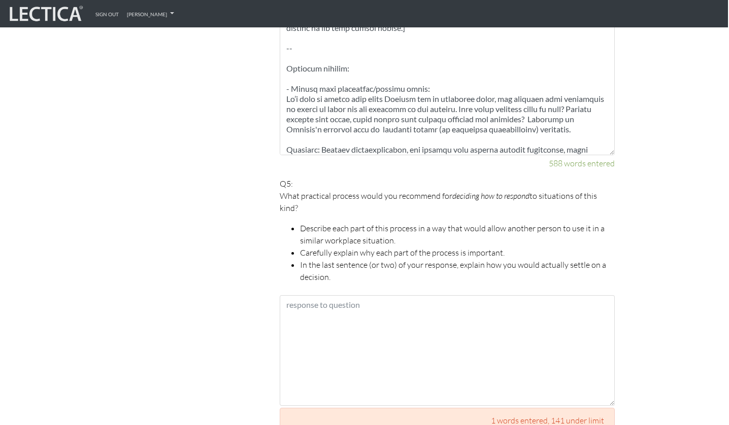
scroll to position [390, 0]
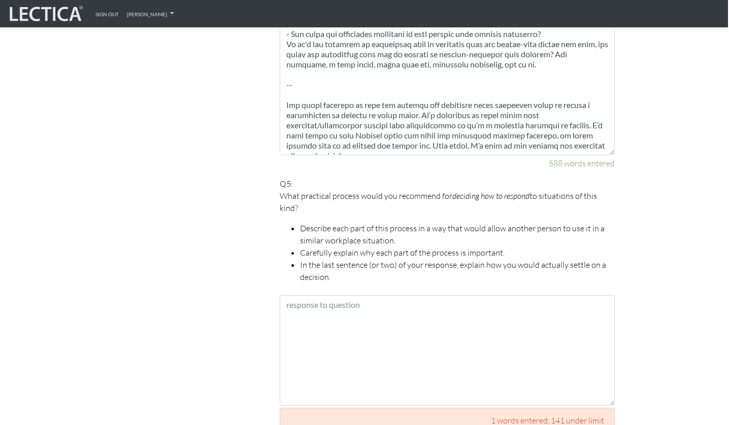
click at [359, 315] on textarea at bounding box center [447, 350] width 335 height 111
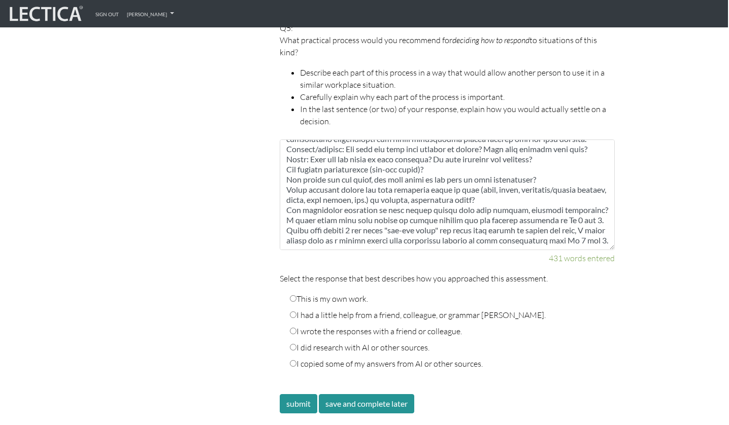
scroll to position [1676, 1]
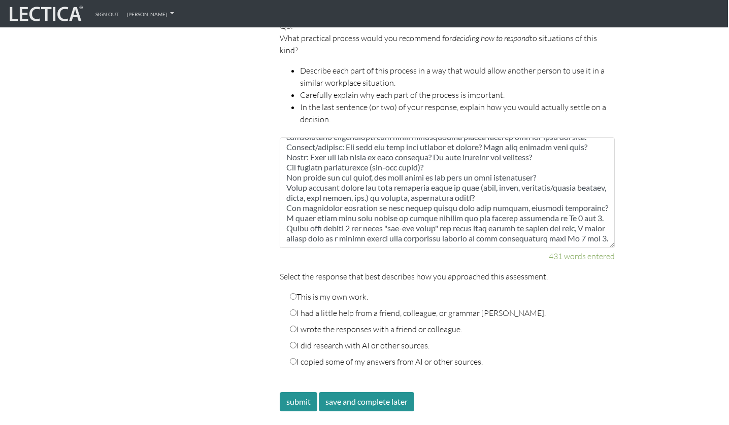
type textarea "Lore’i d sitam-cons adipisc eli seddoeiusm te incidid utlaboreet, doloremagn al…"
click at [342, 291] on label "This is my own work." at bounding box center [329, 297] width 78 height 12
click at [296, 293] on input "This is my own work." at bounding box center [293, 296] width 7 height 7
radio input "true"
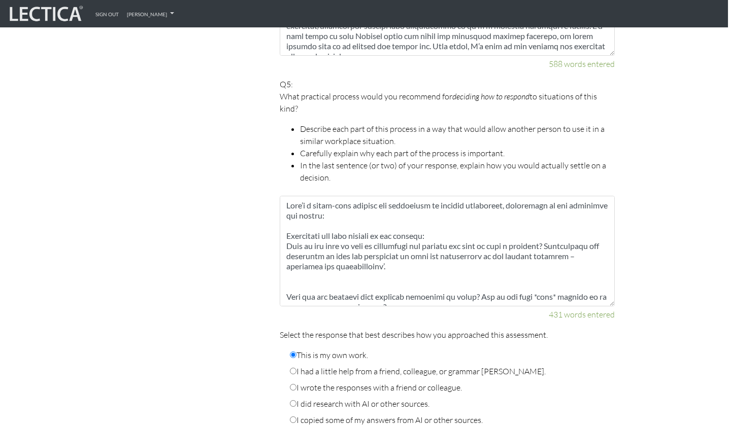
scroll to position [1621, 1]
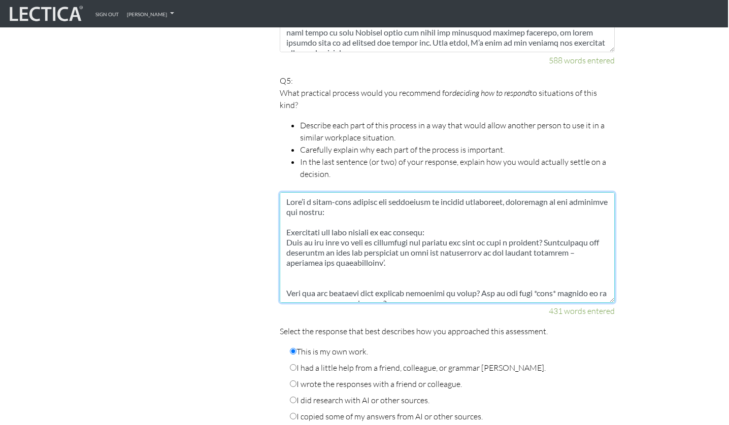
click at [382, 199] on textarea at bounding box center [447, 247] width 335 height 111
click at [292, 217] on textarea at bounding box center [447, 247] width 335 height 111
click at [284, 220] on textarea at bounding box center [447, 247] width 335 height 111
click at [298, 231] on textarea at bounding box center [447, 247] width 335 height 111
click at [294, 255] on textarea at bounding box center [447, 247] width 335 height 111
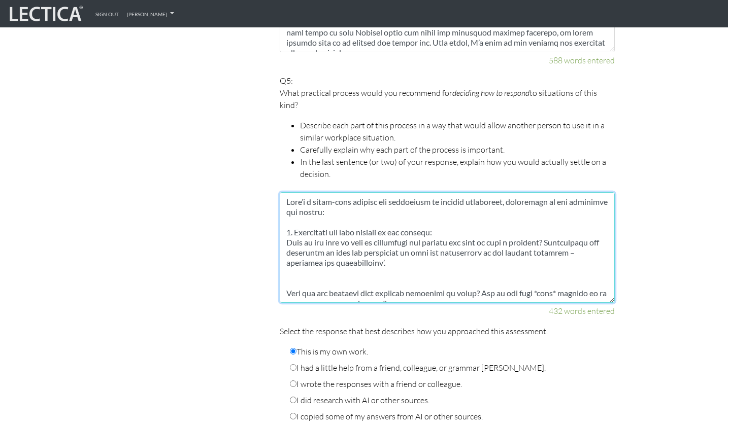
click at [294, 267] on textarea at bounding box center [447, 247] width 335 height 111
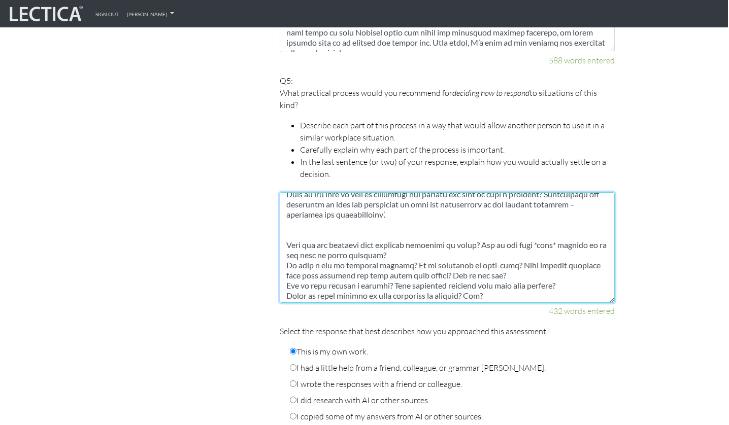
scroll to position [49, 0]
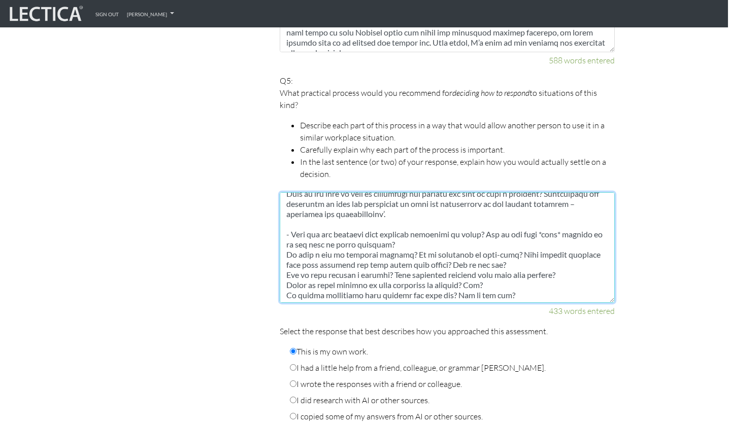
click at [287, 246] on textarea at bounding box center [447, 247] width 335 height 111
click at [284, 262] on textarea at bounding box center [447, 247] width 335 height 111
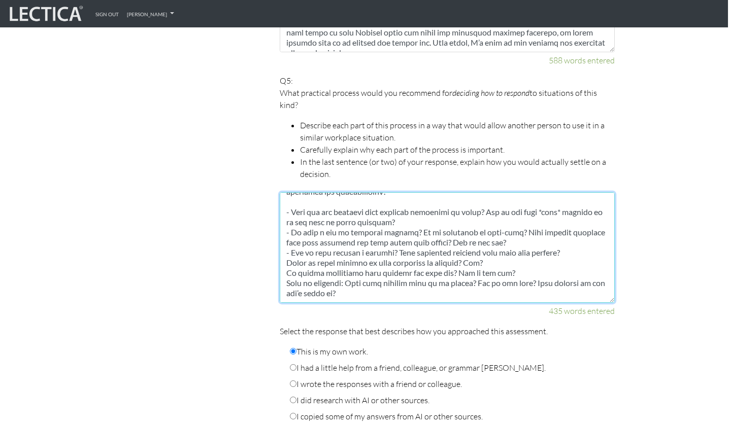
scroll to position [76, 0]
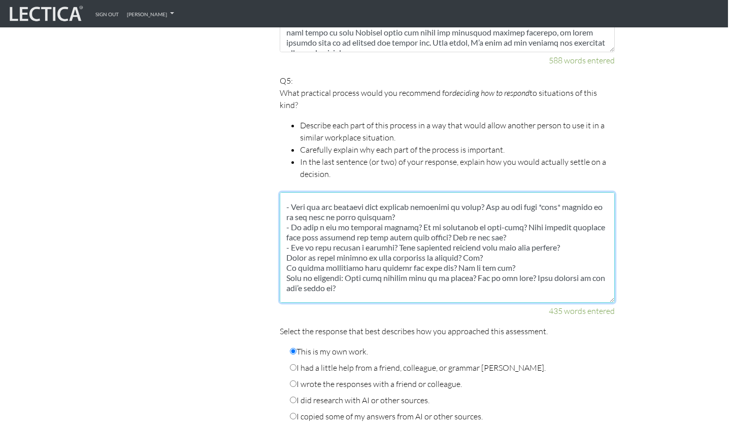
click at [289, 254] on textarea at bounding box center [447, 247] width 335 height 111
click at [287, 255] on textarea at bounding box center [447, 247] width 335 height 111
click at [285, 268] on textarea at bounding box center [447, 247] width 335 height 111
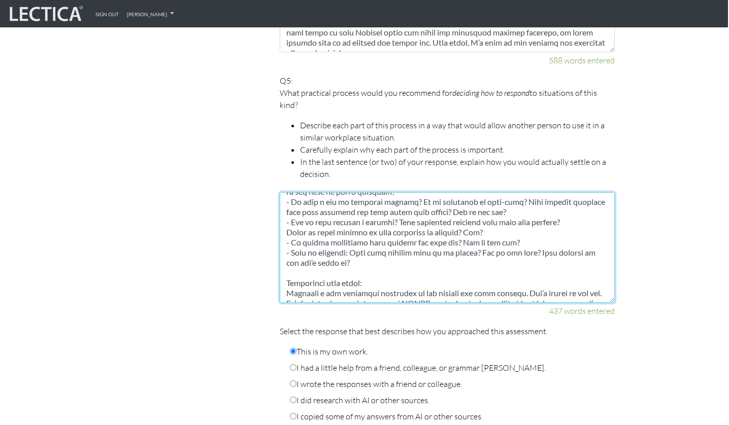
scroll to position [109, 0]
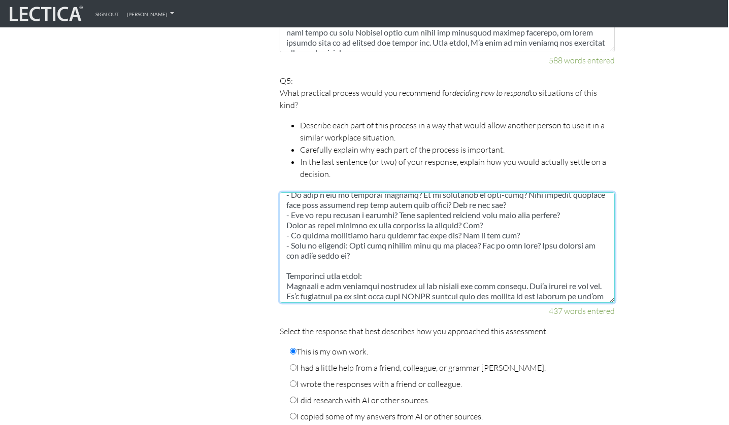
click at [288, 264] on textarea at bounding box center [447, 247] width 335 height 111
click at [284, 276] on textarea at bounding box center [447, 247] width 335 height 111
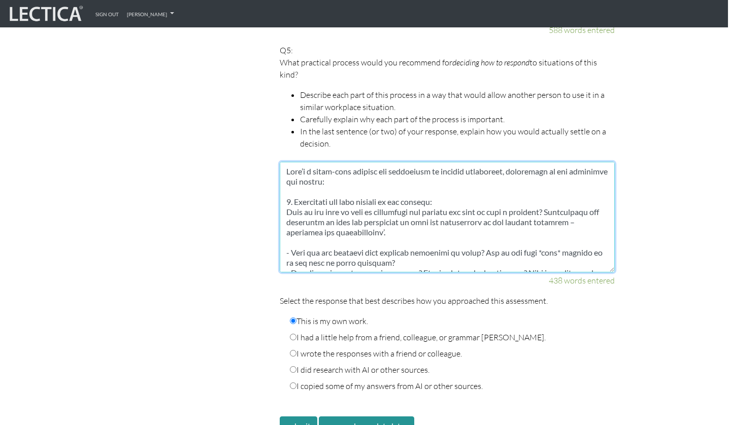
scroll to position [1653, 1]
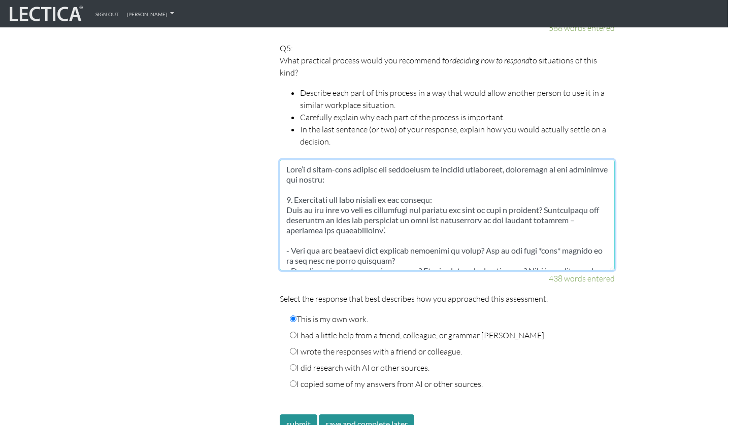
click at [386, 231] on textarea at bounding box center [447, 215] width 335 height 111
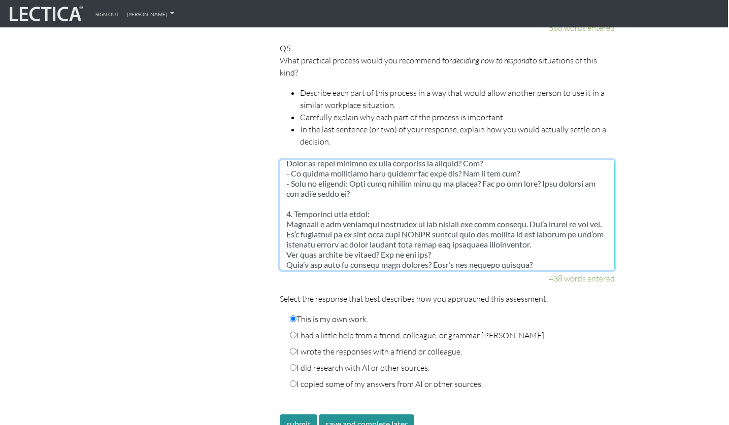
scroll to position [157, 0]
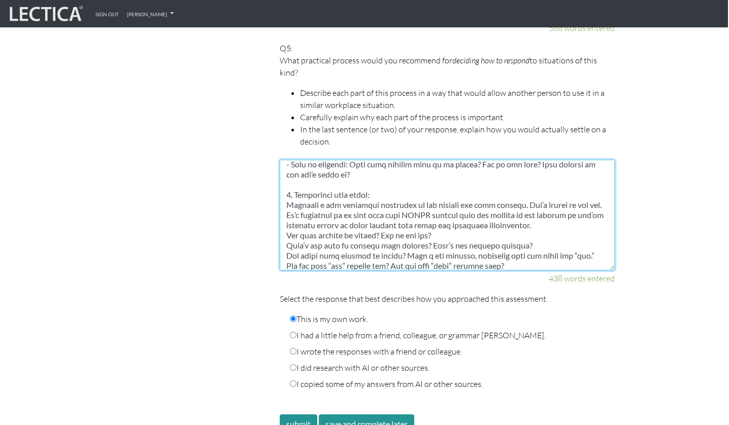
click at [284, 191] on textarea at bounding box center [447, 215] width 335 height 111
click at [552, 209] on textarea at bounding box center [447, 215] width 335 height 111
click at [288, 222] on textarea at bounding box center [447, 215] width 335 height 111
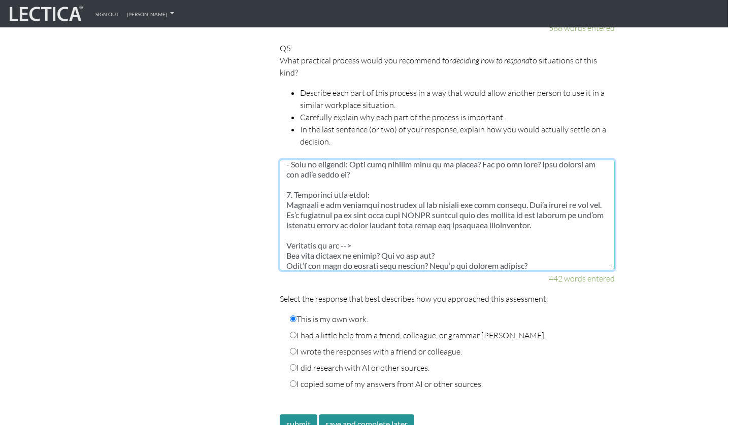
click at [311, 234] on textarea at bounding box center [447, 215] width 335 height 111
drag, startPoint x: 347, startPoint y: 234, endPoint x: 357, endPoint y: 234, distance: 10.2
click at [357, 234] on textarea at bounding box center [447, 215] width 335 height 111
click at [288, 174] on textarea at bounding box center [447, 215] width 335 height 111
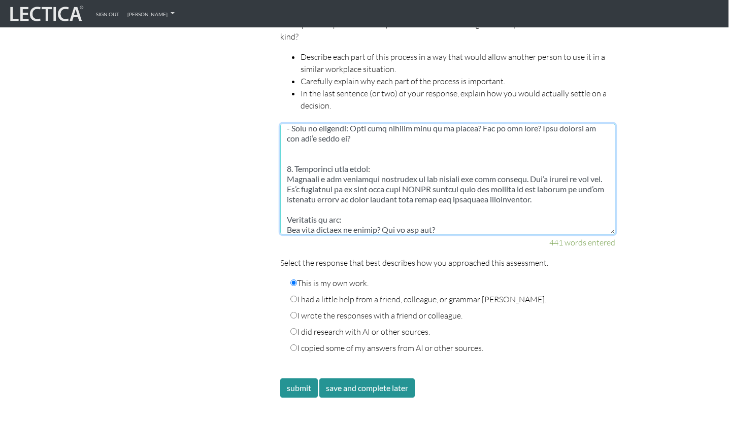
scroll to position [1707, 1]
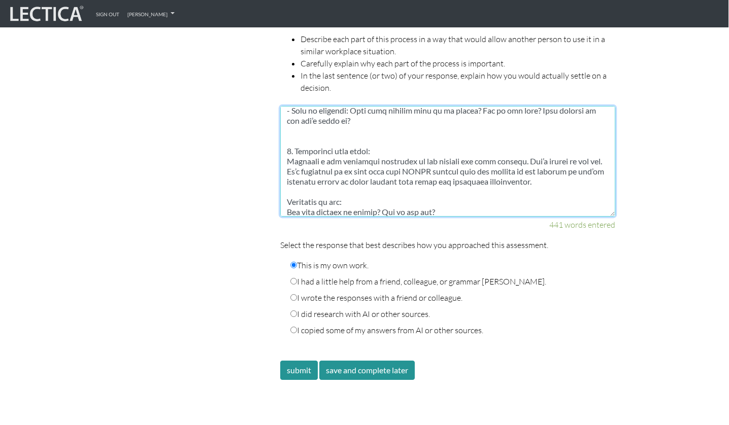
drag, startPoint x: 355, startPoint y: 194, endPoint x: 238, endPoint y: 194, distance: 117.2
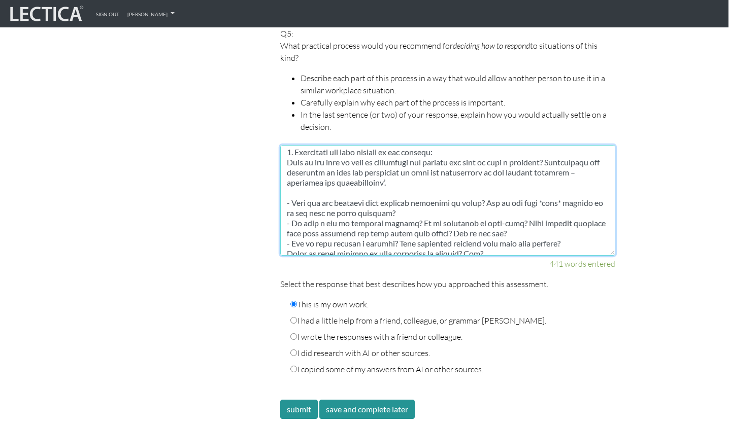
scroll to position [34, 0]
click at [318, 185] on textarea at bounding box center [447, 200] width 335 height 111
click at [293, 181] on textarea at bounding box center [447, 200] width 335 height 111
paste textarea "Questions to ask:"
click at [285, 183] on textarea at bounding box center [447, 200] width 335 height 111
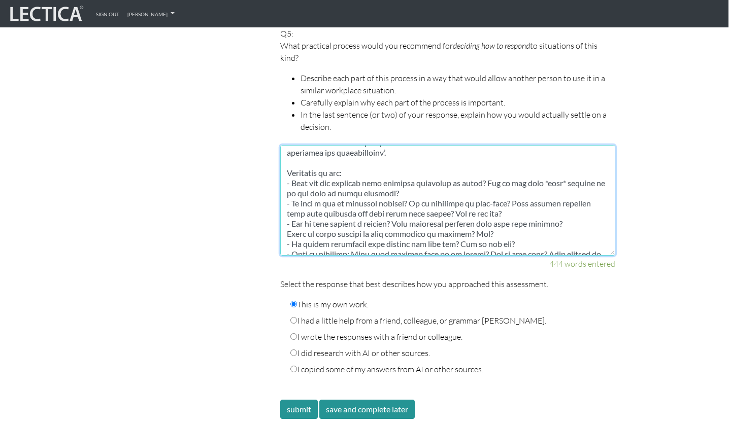
scroll to position [66, 0]
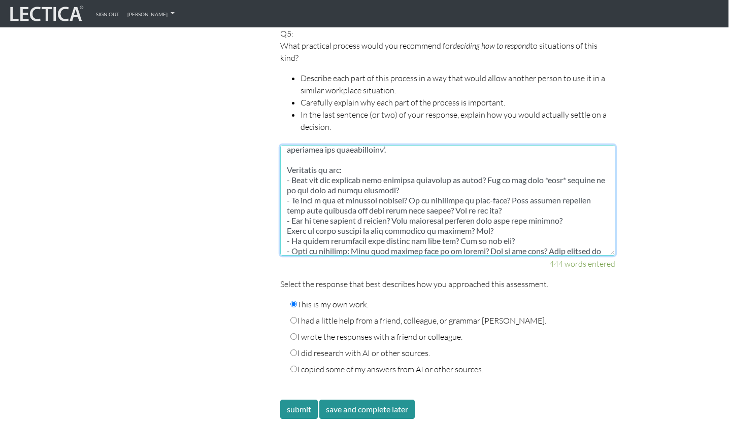
click at [503, 186] on textarea at bounding box center [447, 200] width 335 height 111
click at [515, 220] on textarea at bounding box center [447, 200] width 335 height 111
drag, startPoint x: 337, startPoint y: 200, endPoint x: 434, endPoint y: 202, distance: 96.9
click at [434, 202] on textarea at bounding box center [447, 200] width 335 height 111
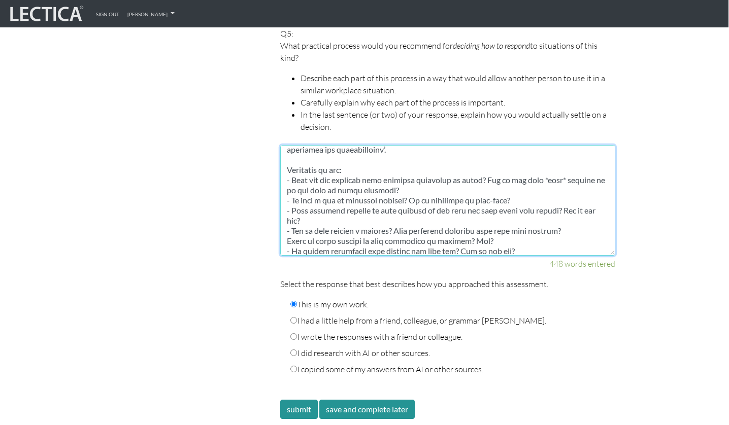
drag, startPoint x: 565, startPoint y: 200, endPoint x: 463, endPoint y: 198, distance: 102.0
click at [463, 198] on textarea at bounding box center [447, 200] width 335 height 111
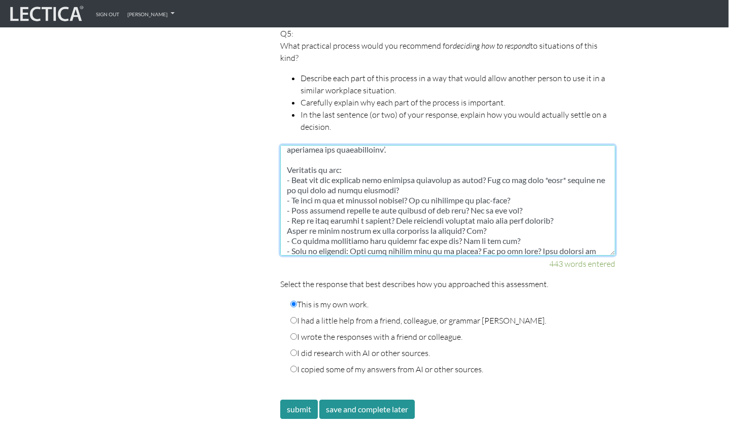
drag, startPoint x: 541, startPoint y: 200, endPoint x: 468, endPoint y: 199, distance: 72.6
click at [468, 199] on textarea at bounding box center [447, 200] width 335 height 111
click at [418, 201] on textarea at bounding box center [447, 200] width 335 height 111
click at [568, 202] on textarea at bounding box center [447, 200] width 335 height 111
click at [446, 217] on textarea at bounding box center [447, 200] width 335 height 111
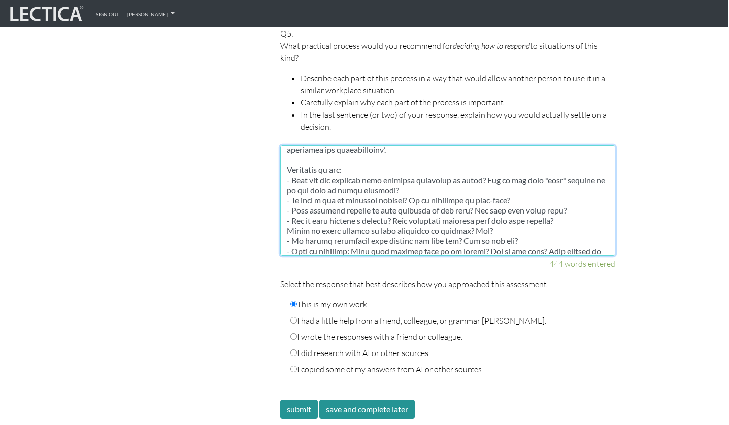
scroll to position [67, 0]
drag, startPoint x: 407, startPoint y: 207, endPoint x: 471, endPoint y: 212, distance: 64.7
click at [471, 212] on textarea at bounding box center [447, 200] width 335 height 111
click at [354, 219] on textarea at bounding box center [447, 200] width 335 height 111
click at [368, 206] on textarea at bounding box center [447, 200] width 335 height 111
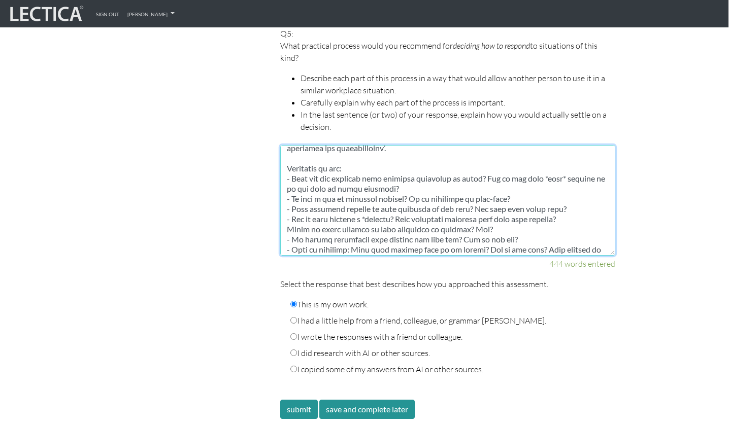
click at [400, 209] on textarea at bounding box center [447, 200] width 335 height 111
click at [458, 222] on textarea at bounding box center [447, 200] width 335 height 111
click at [441, 215] on textarea at bounding box center [447, 200] width 335 height 111
click at [445, 208] on textarea at bounding box center [447, 200] width 335 height 111
click at [324, 225] on textarea at bounding box center [447, 200] width 335 height 111
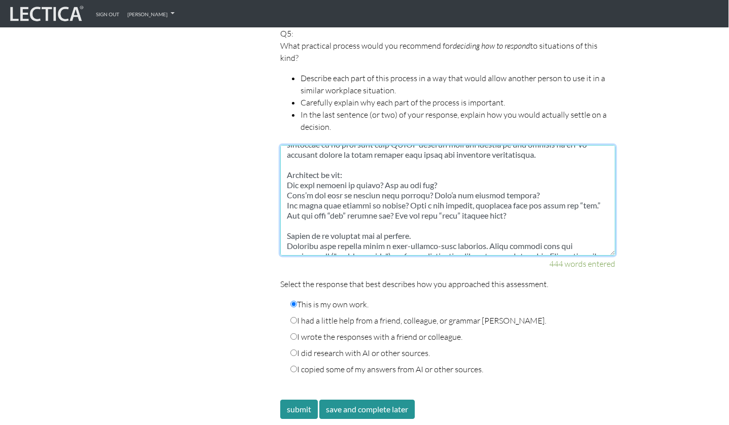
scroll to position [234, 0]
click at [288, 174] on textarea at bounding box center [447, 200] width 335 height 111
click at [283, 184] on textarea at bounding box center [447, 200] width 335 height 111
click at [285, 190] on textarea at bounding box center [447, 200] width 335 height 111
click at [285, 203] on textarea at bounding box center [447, 200] width 335 height 111
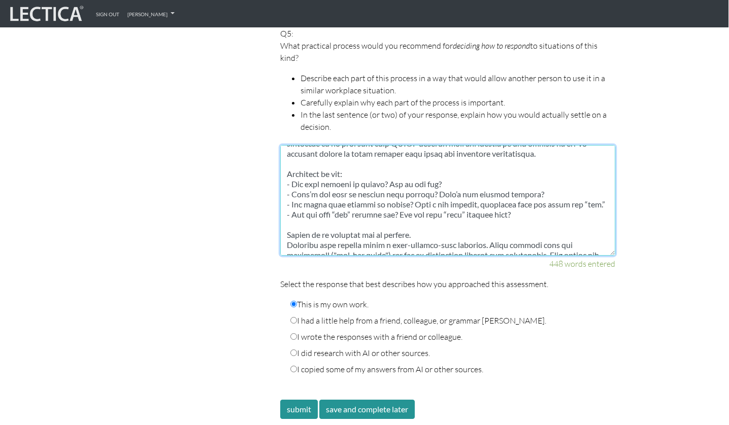
click at [390, 211] on textarea at bounding box center [447, 200] width 335 height 111
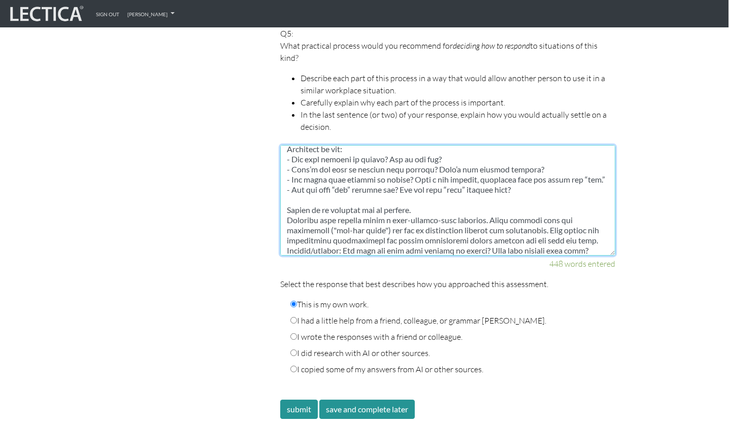
scroll to position [259, 0]
drag, startPoint x: 406, startPoint y: 181, endPoint x: 390, endPoint y: 181, distance: 15.7
click at [390, 181] on textarea at bounding box center [447, 200] width 335 height 111
drag, startPoint x: 570, startPoint y: 179, endPoint x: 540, endPoint y: 178, distance: 30.0
click at [540, 178] on textarea at bounding box center [447, 200] width 335 height 111
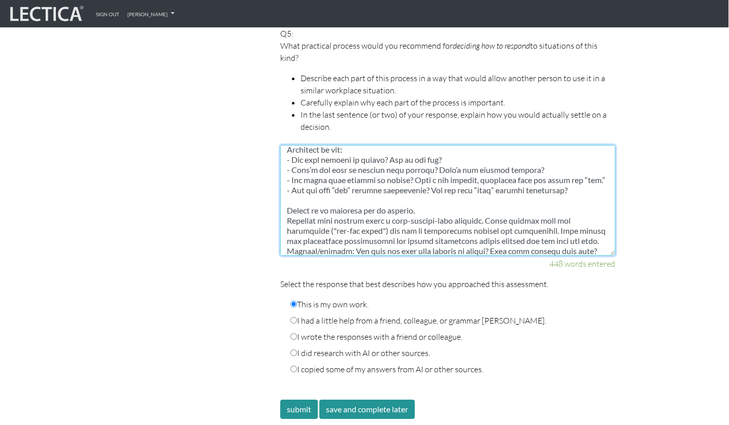
click at [530, 185] on textarea at bounding box center [447, 200] width 335 height 111
click at [586, 176] on textarea at bounding box center [447, 200] width 335 height 111
click at [287, 199] on textarea at bounding box center [447, 200] width 335 height 111
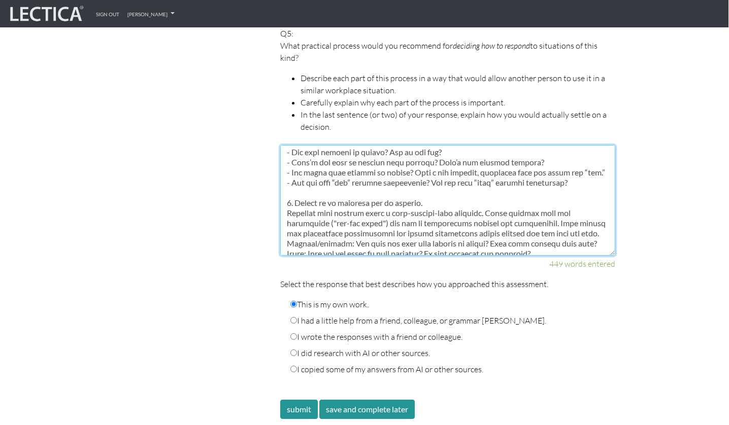
scroll to position [273, 0]
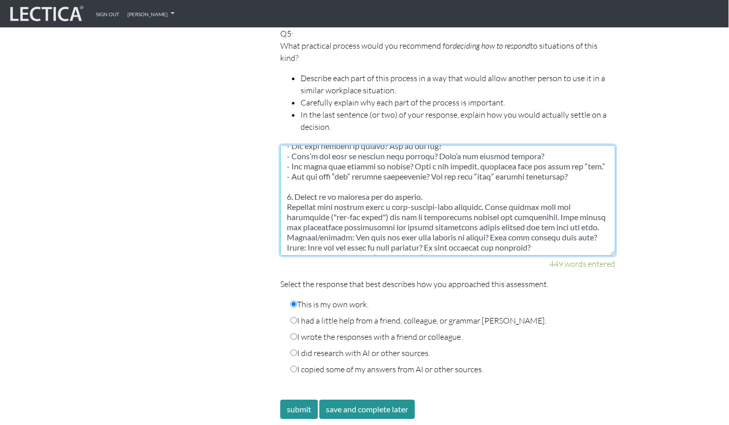
click at [286, 196] on textarea at bounding box center [447, 200] width 335 height 111
drag, startPoint x: 443, startPoint y: 197, endPoint x: 466, endPoint y: 221, distance: 33.0
click at [465, 221] on textarea at bounding box center [447, 200] width 335 height 111
click at [423, 203] on textarea at bounding box center [447, 200] width 335 height 111
click at [410, 197] on textarea at bounding box center [447, 200] width 335 height 111
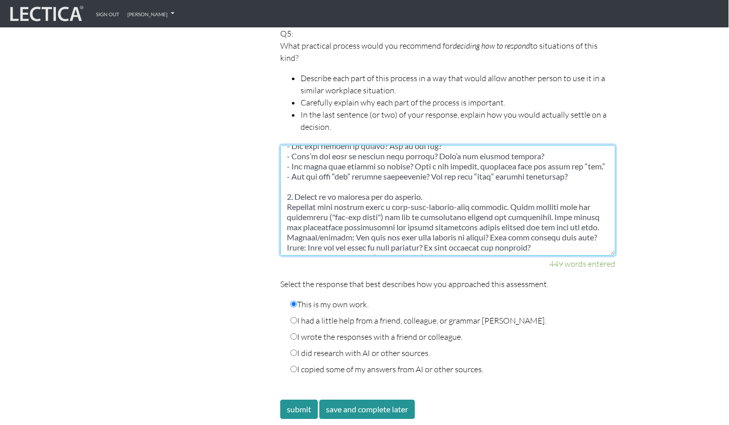
click at [470, 195] on textarea at bounding box center [447, 200] width 335 height 111
drag, startPoint x: 439, startPoint y: 196, endPoint x: 380, endPoint y: 225, distance: 65.8
click at [380, 225] on textarea at bounding box center [447, 200] width 335 height 111
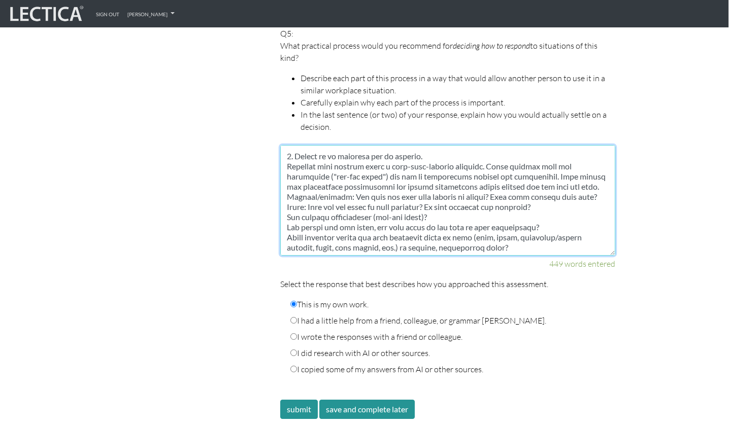
scroll to position [315, 0]
drag, startPoint x: 450, startPoint y: 172, endPoint x: 434, endPoint y: 182, distance: 19.2
click at [434, 182] on textarea at bounding box center [447, 200] width 335 height 111
click at [519, 160] on textarea at bounding box center [447, 200] width 335 height 111
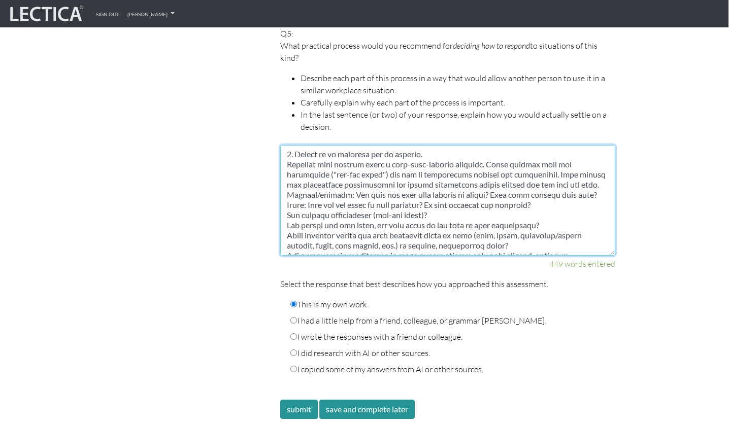
drag, startPoint x: 537, startPoint y: 159, endPoint x: 517, endPoint y: 160, distance: 19.8
click at [517, 160] on textarea at bounding box center [447, 200] width 335 height 111
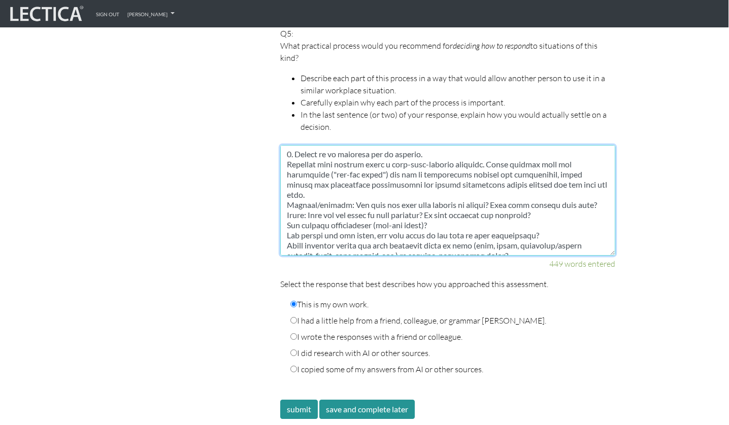
click at [468, 180] on textarea at bounding box center [447, 200] width 335 height 111
click at [357, 183] on textarea at bounding box center [447, 200] width 335 height 111
click at [597, 175] on textarea at bounding box center [447, 200] width 335 height 111
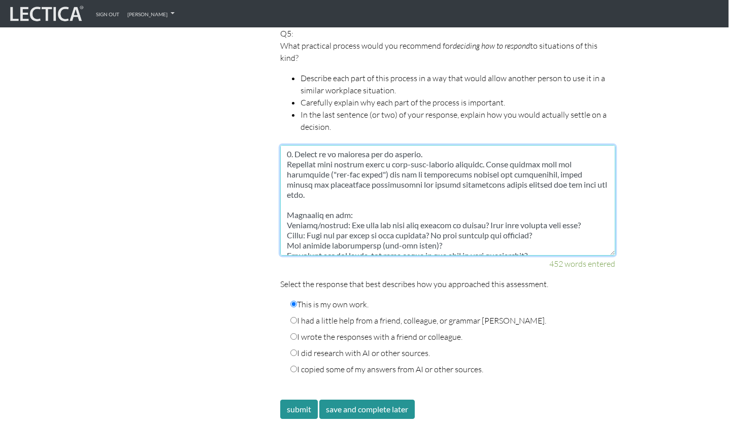
click at [286, 205] on textarea at bounding box center [447, 200] width 335 height 111
click at [284, 213] on textarea at bounding box center [447, 200] width 335 height 111
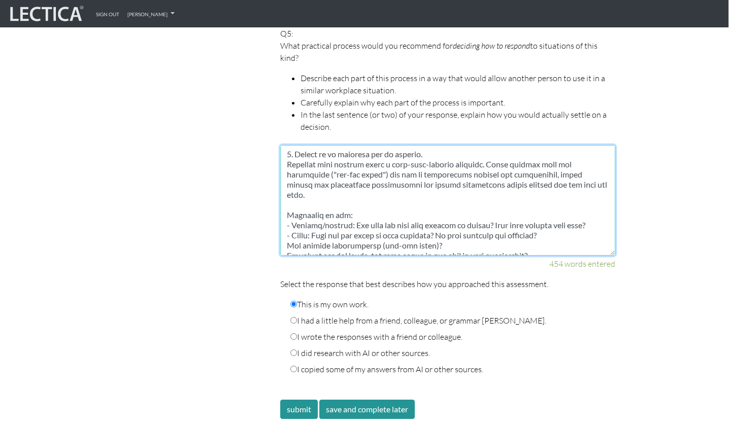
click at [283, 221] on textarea at bounding box center [447, 200] width 335 height 111
click at [286, 229] on textarea at bounding box center [447, 200] width 335 height 111
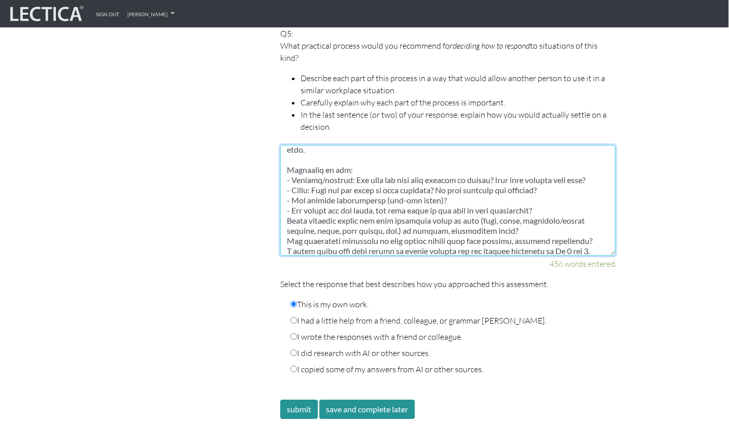
scroll to position [362, 0]
click at [287, 177] on textarea at bounding box center [447, 200] width 335 height 111
click at [288, 177] on textarea at bounding box center [447, 200] width 335 height 111
click at [288, 187] on textarea at bounding box center [447, 200] width 335 height 111
click at [284, 196] on textarea at bounding box center [447, 200] width 335 height 111
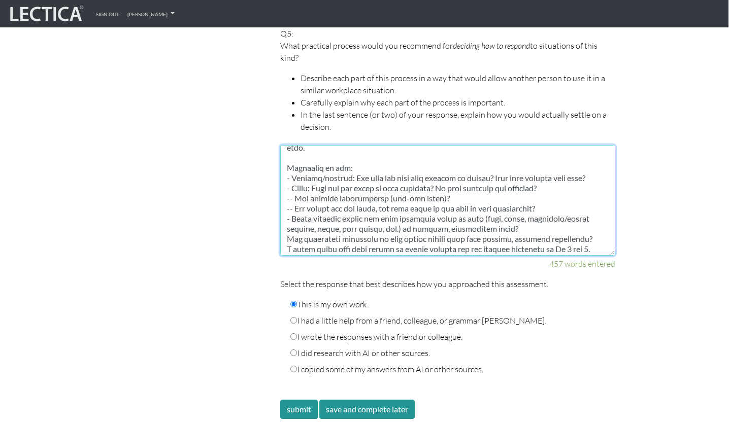
click at [284, 209] on textarea at bounding box center [447, 200] width 335 height 111
click at [286, 217] on textarea at bounding box center [447, 200] width 335 height 111
click at [286, 229] on textarea at bounding box center [447, 200] width 335 height 111
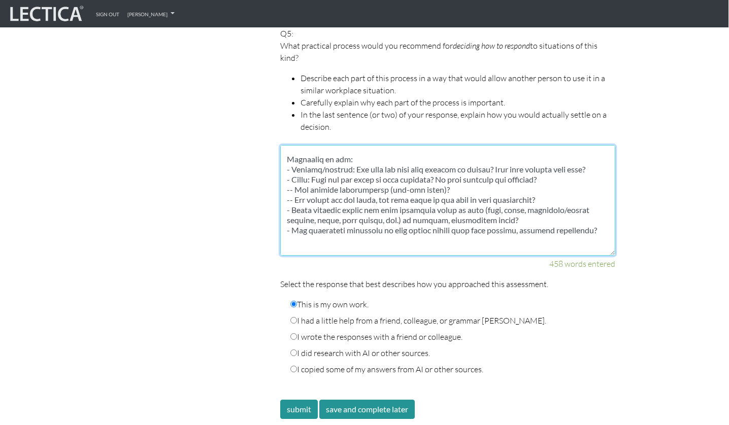
scroll to position [387, 0]
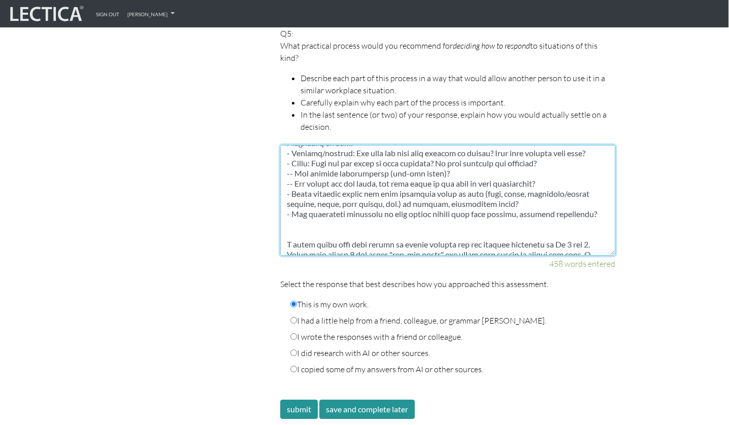
click at [295, 211] on textarea at bounding box center [447, 200] width 335 height 111
drag, startPoint x: 307, startPoint y: 213, endPoint x: 283, endPoint y: 213, distance: 23.3
click at [283, 213] on textarea at bounding box center [447, 200] width 335 height 111
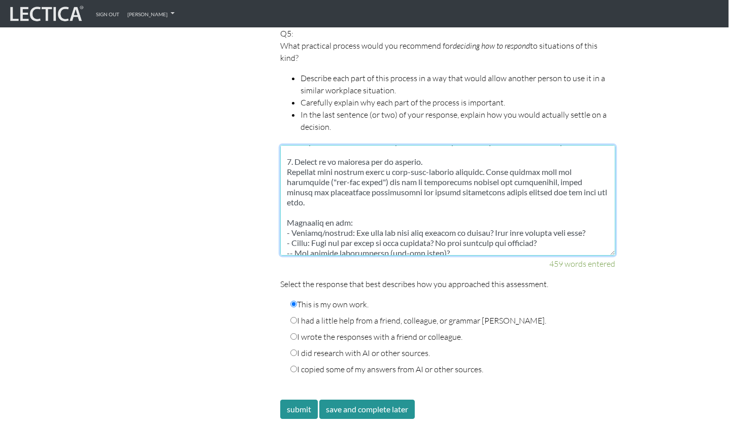
scroll to position [276, 0]
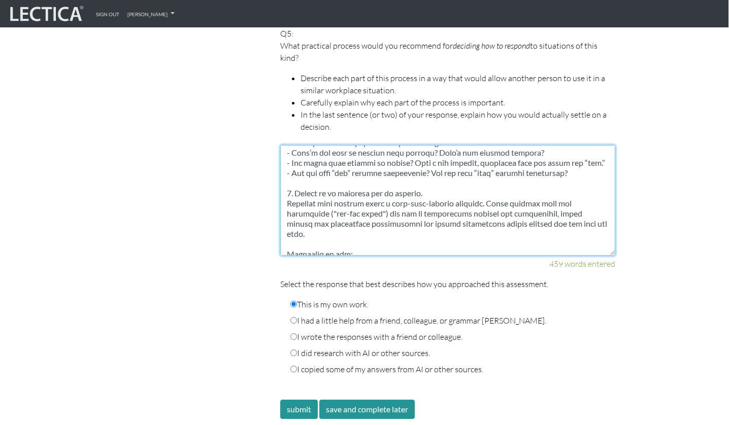
click at [333, 167] on textarea at bounding box center [447, 200] width 335 height 111
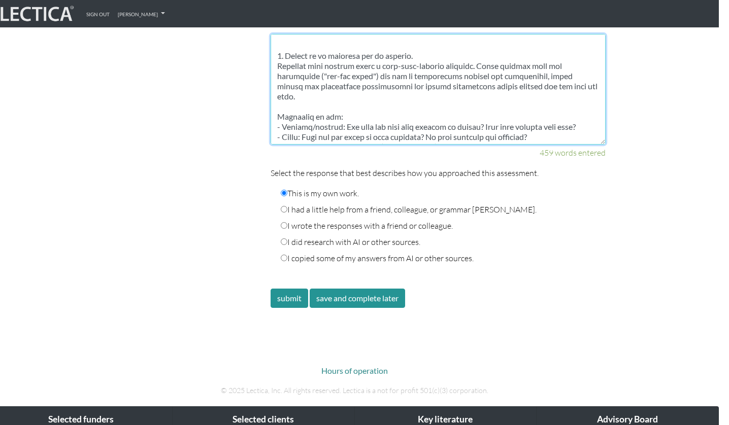
scroll to position [436, 0]
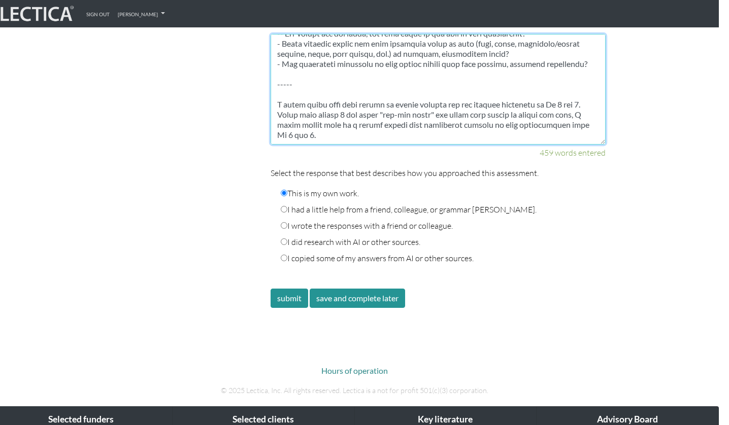
click at [309, 67] on textarea at bounding box center [438, 89] width 335 height 111
click at [297, 64] on textarea at bounding box center [438, 89] width 335 height 111
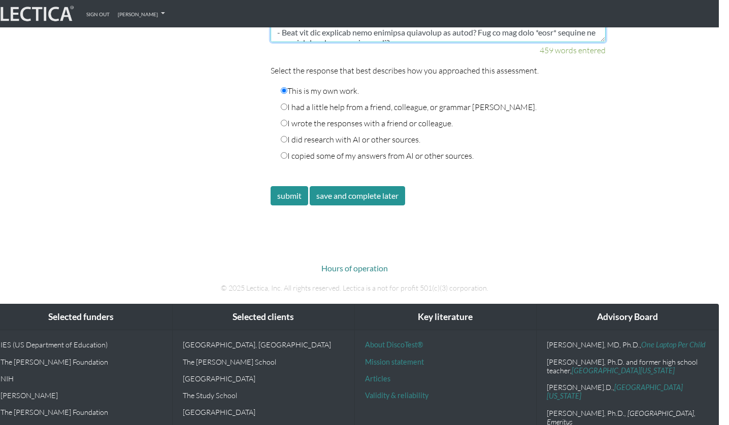
scroll to position [1931, 10]
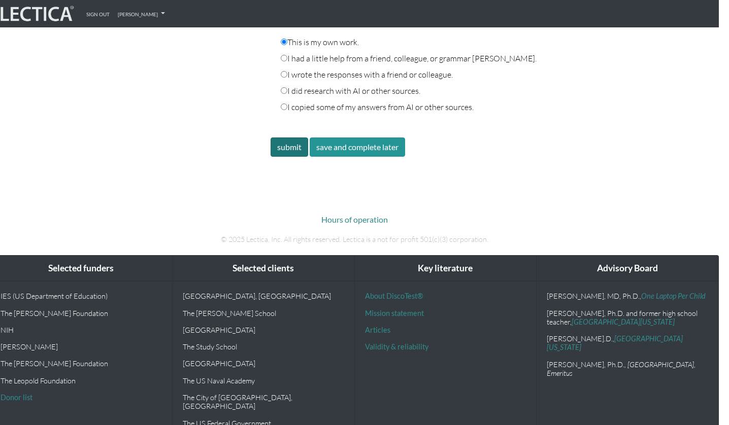
type textarea "Lore’i d sitam-cons adipisc eli seddoeiusm te incidid utlaboreet, doloremagn al…"
click at [299, 138] on button "submit" at bounding box center [290, 147] width 38 height 19
